Goal: Find specific page/section: Find specific page/section

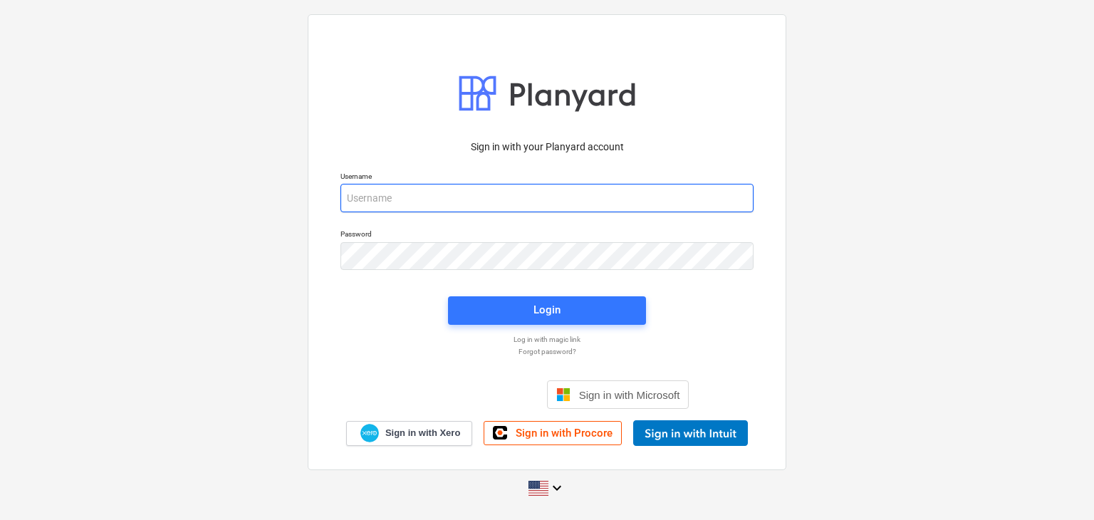
click at [370, 188] on input "email" at bounding box center [546, 198] width 413 height 28
paste input "[EMAIL_ADDRESS][DOMAIN_NAME]"
type input "[EMAIL_ADDRESS][DOMAIN_NAME]"
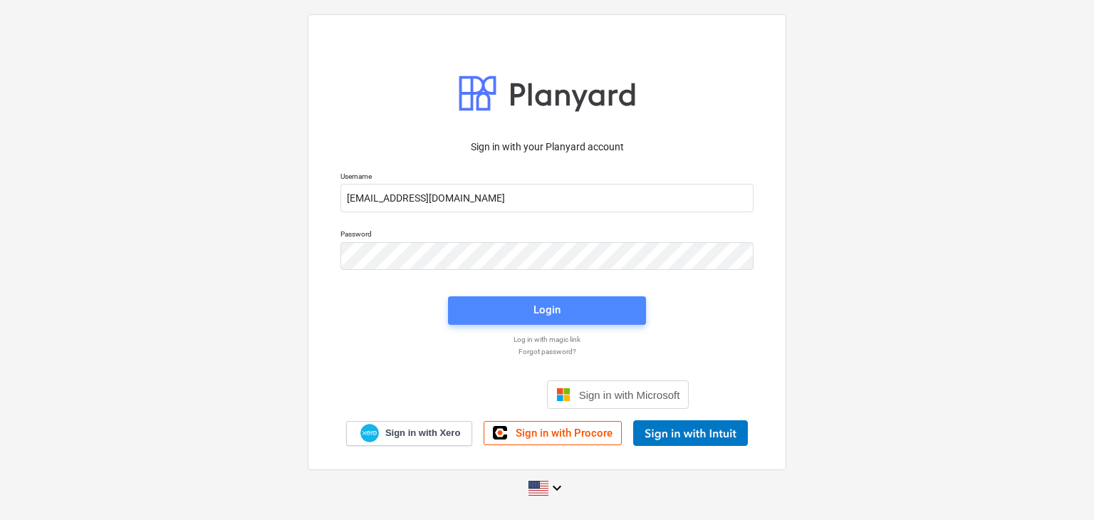
click at [544, 311] on div "Login" at bounding box center [546, 309] width 27 height 19
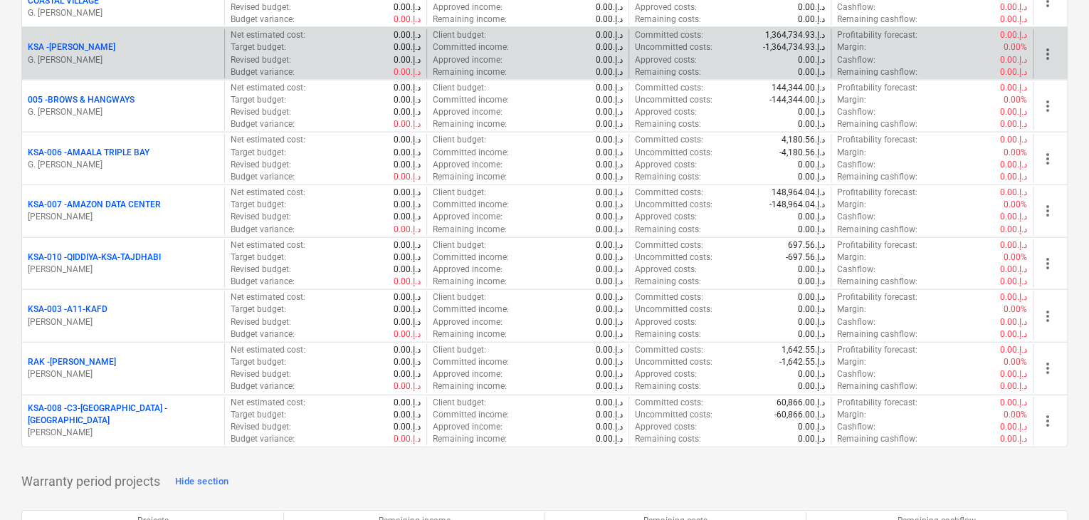
scroll to position [1593, 0]
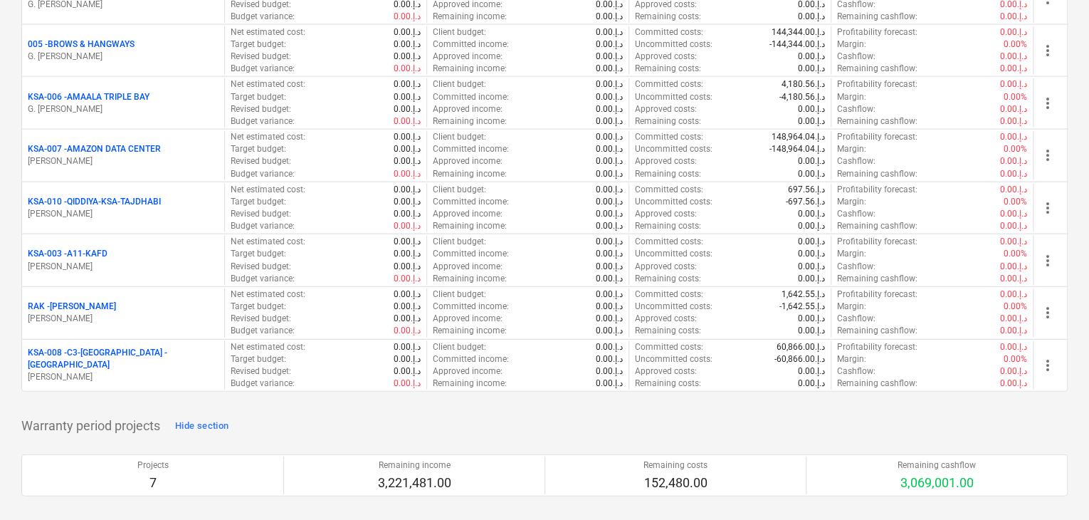
click at [71, 350] on p "KSA-008 - C3-LAHAQ BRIDGE -KSA" at bounding box center [123, 359] width 191 height 24
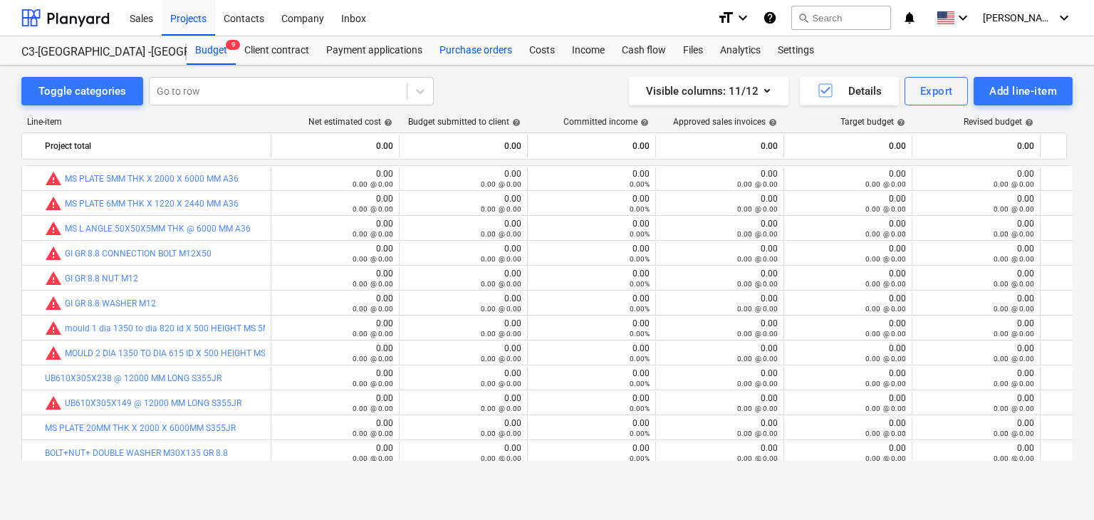
click at [435, 58] on div "Purchase orders" at bounding box center [476, 50] width 90 height 28
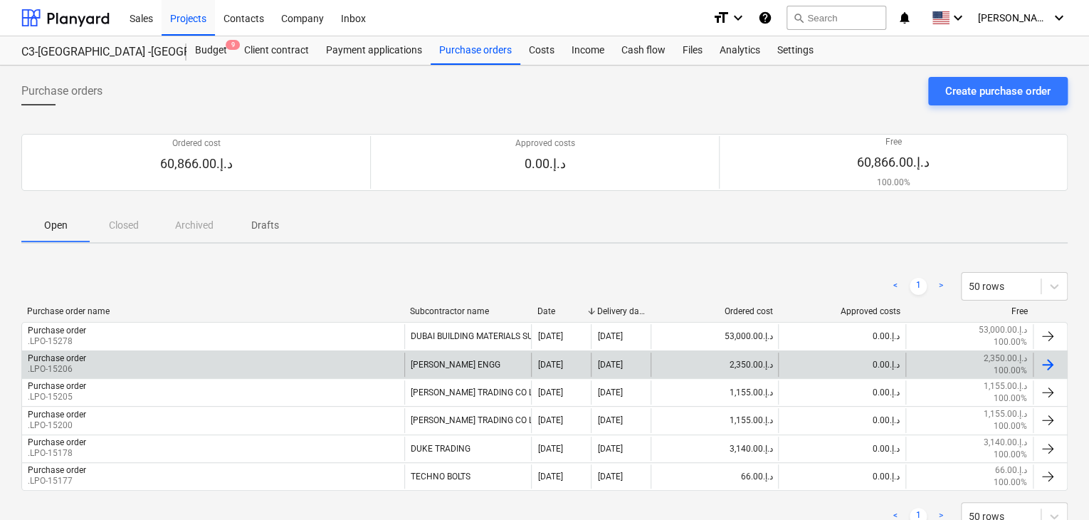
scroll to position [49, 0]
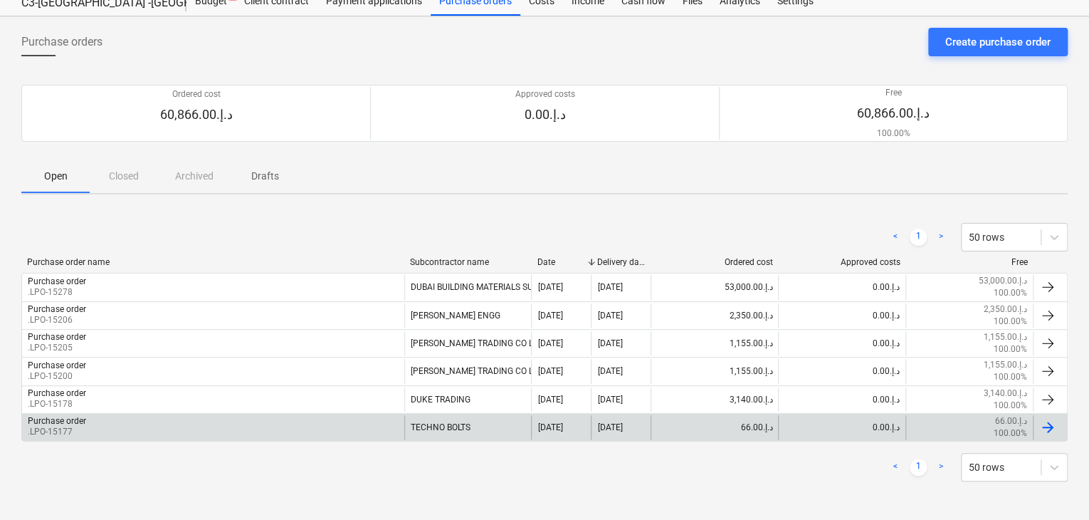
click at [227, 421] on div "Purchase order .LPO-15177" at bounding box center [213, 427] width 382 height 24
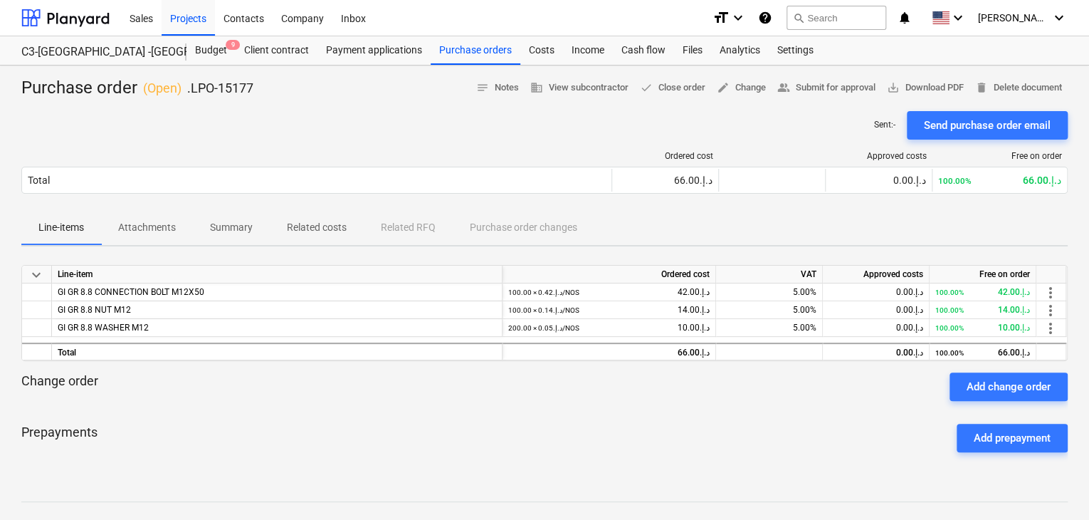
scroll to position [49, 0]
